Goal: Navigation & Orientation: Find specific page/section

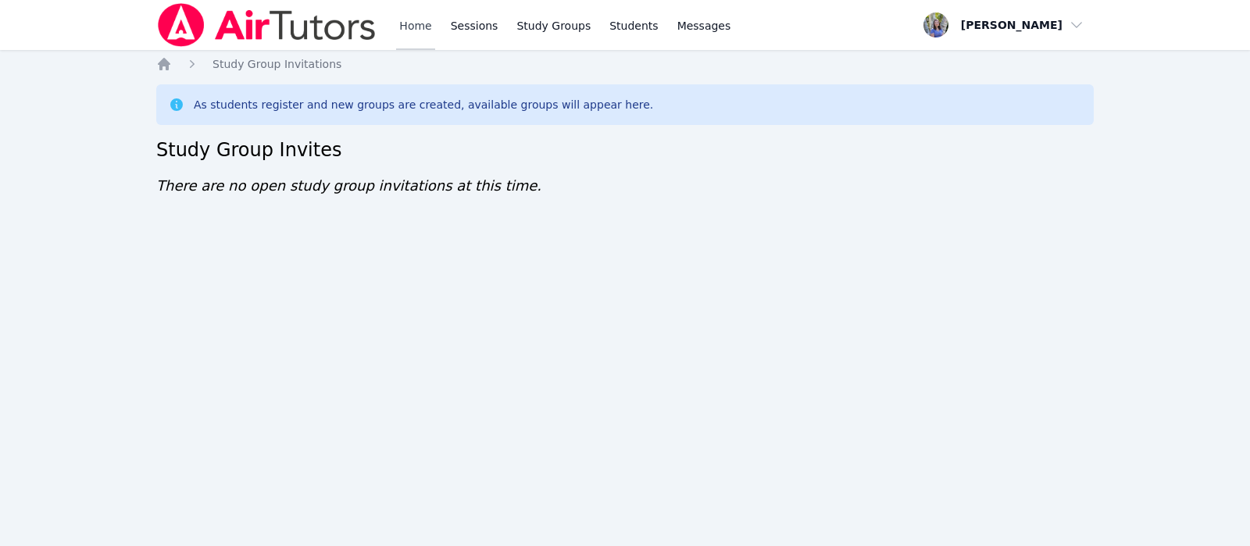
click at [407, 36] on link "Home" at bounding box center [415, 25] width 38 height 50
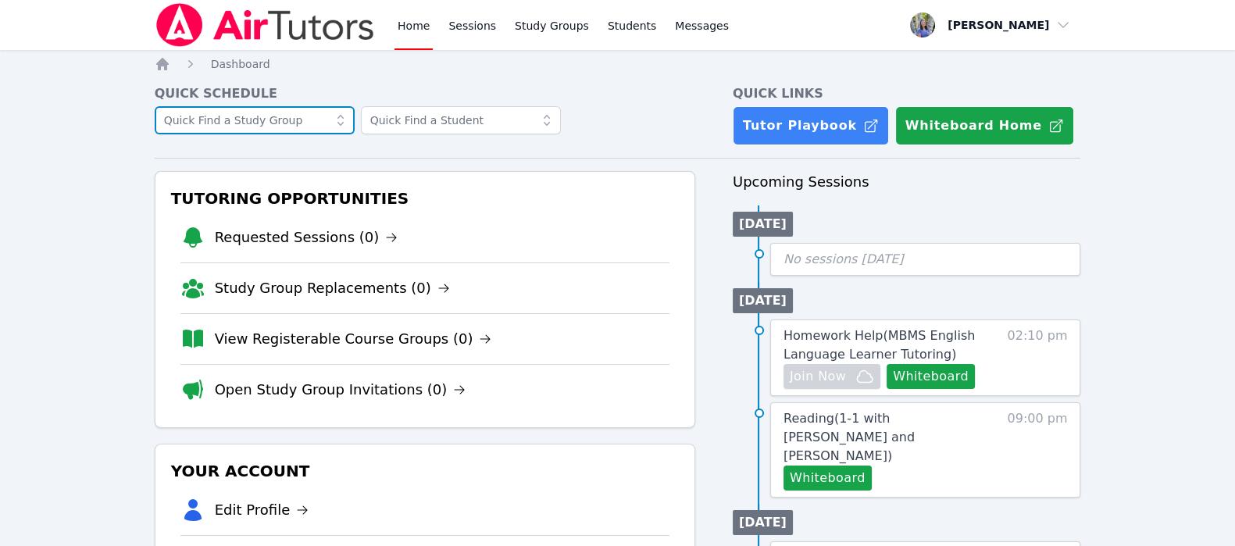
click at [251, 123] on input "text" at bounding box center [255, 120] width 200 height 28
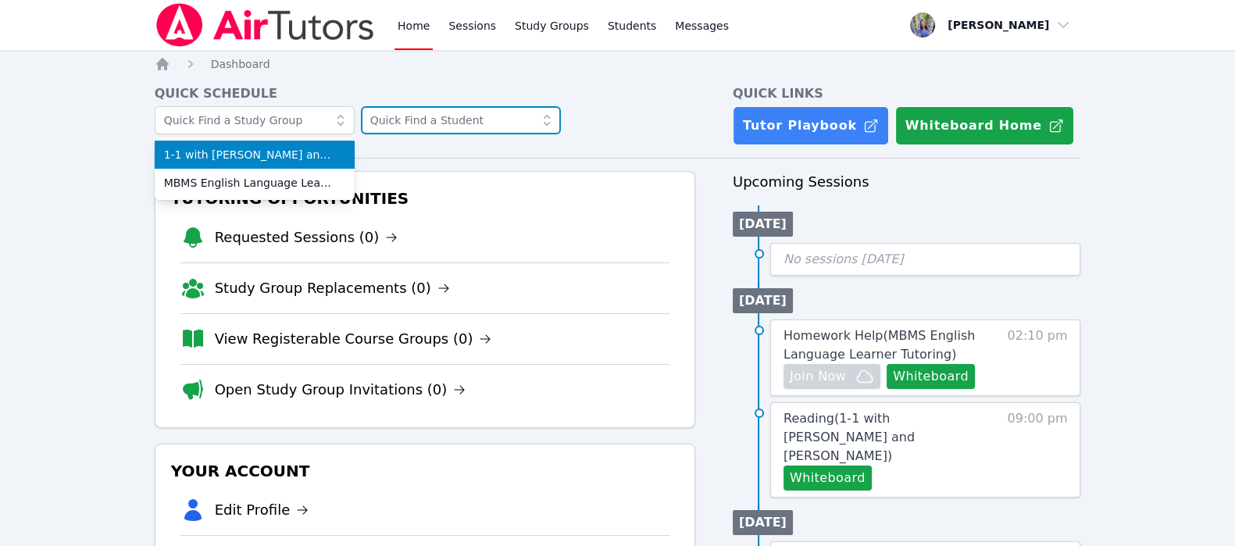
click at [395, 124] on input "text" at bounding box center [461, 120] width 200 height 28
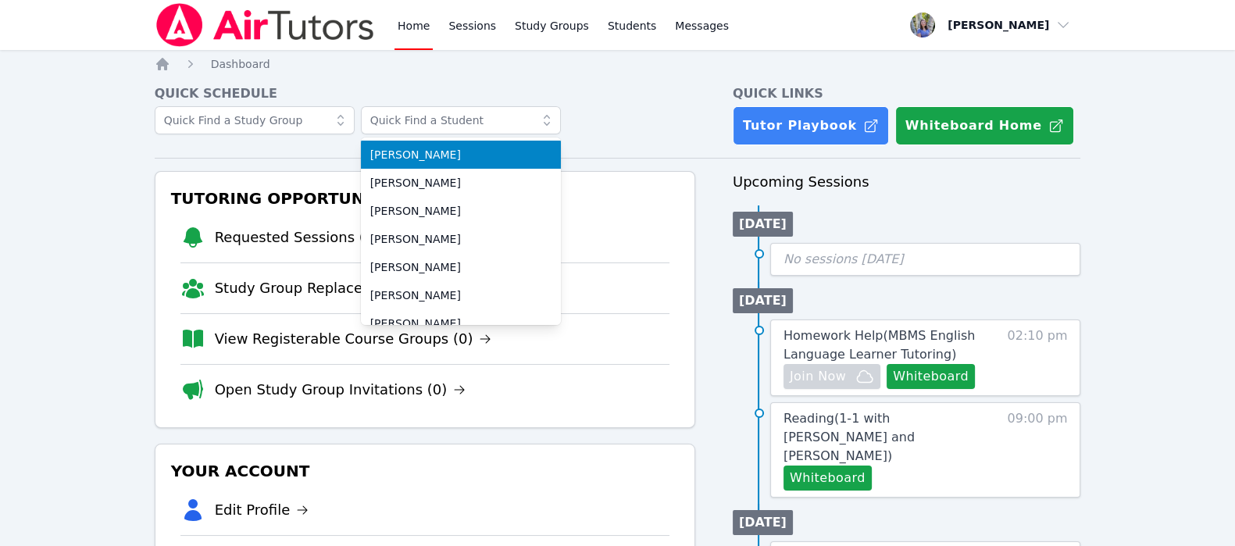
click at [422, 91] on h4 "Quick Schedule" at bounding box center [425, 93] width 541 height 19
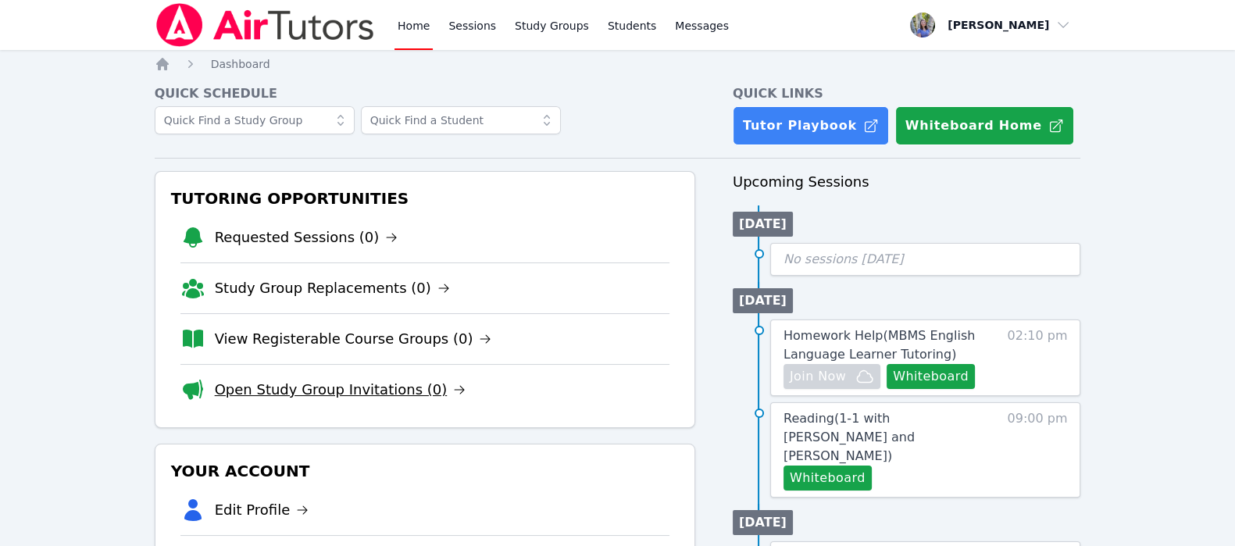
click at [363, 386] on link "Open Study Group Invitations (0)" at bounding box center [341, 390] width 252 height 22
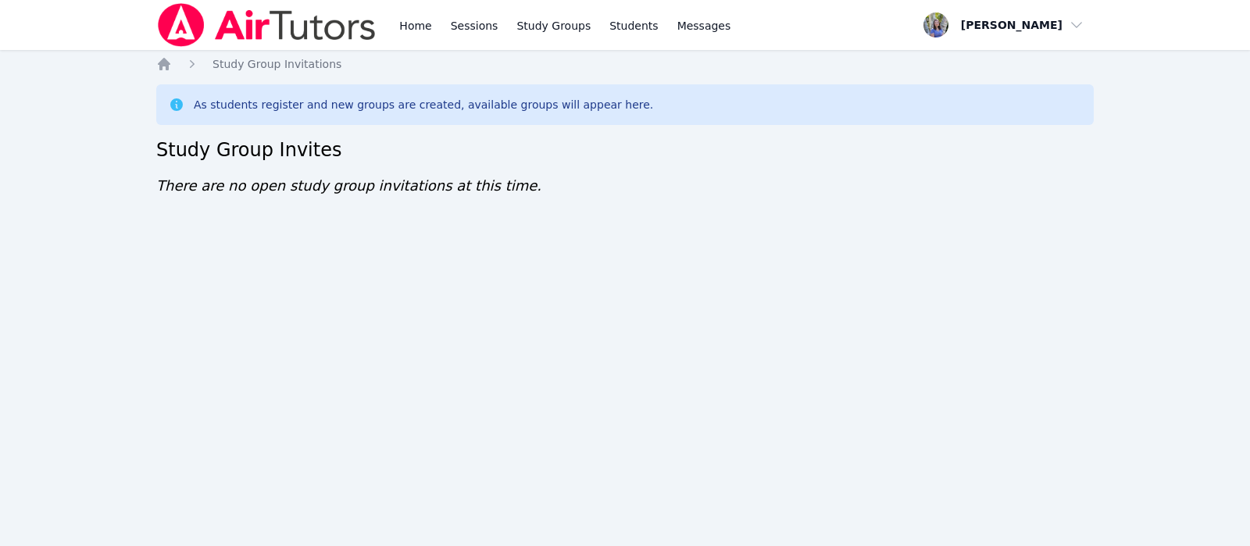
click at [1195, 216] on div "Home Sessions Study Groups Students Messages Open user menu Tracie Hymer Open m…" at bounding box center [625, 273] width 1250 height 546
